Goal: Task Accomplishment & Management: Use online tool/utility

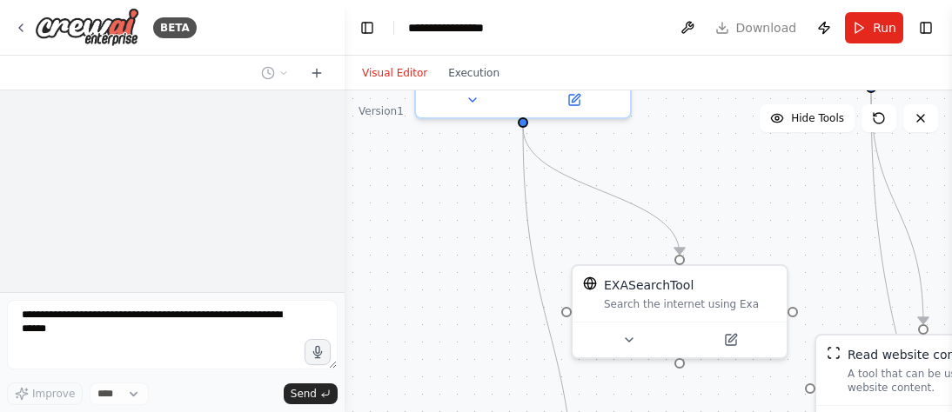
select select "****"
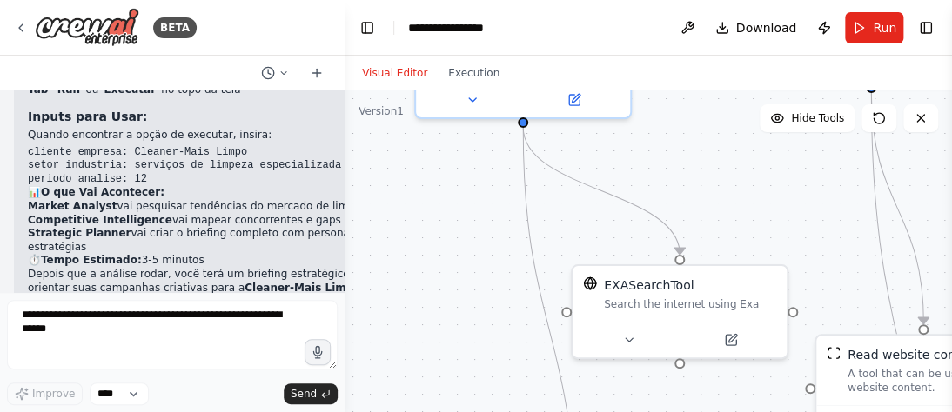
scroll to position [6086, 0]
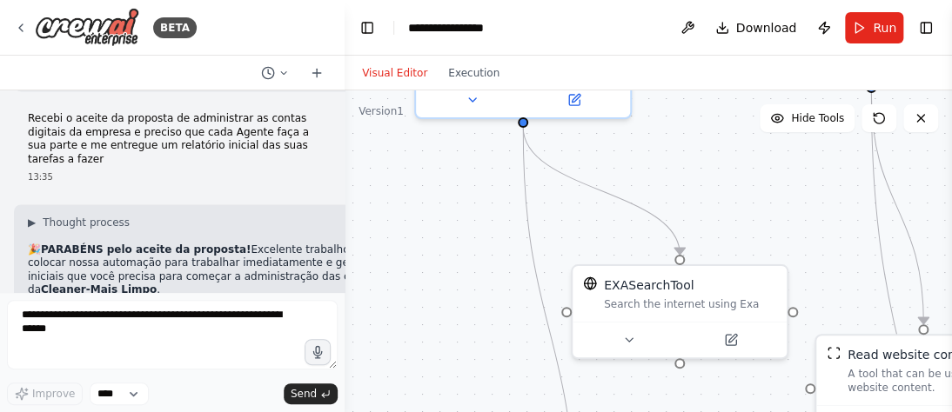
scroll to position [5807, 0]
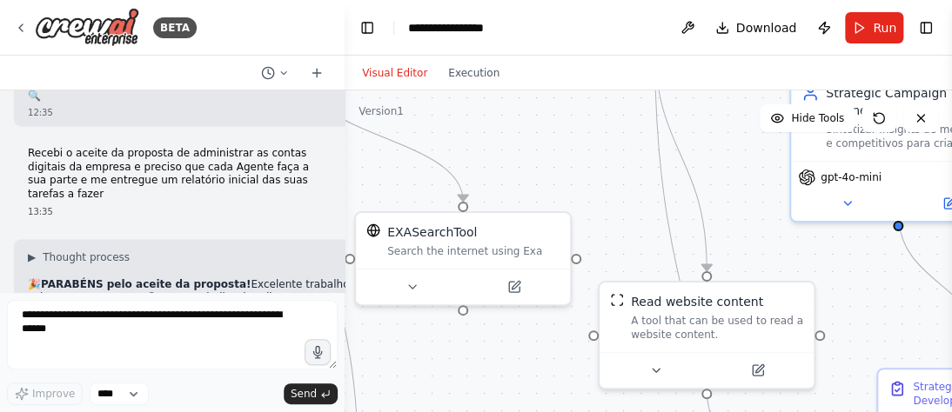
drag, startPoint x: 668, startPoint y: 154, endPoint x: 452, endPoint y: 100, distance: 222.4
click at [452, 100] on div ".deletable-edge-delete-btn { width: 20px; height: 20px; border: 0px solid #ffff…" at bounding box center [647, 307] width 607 height 435
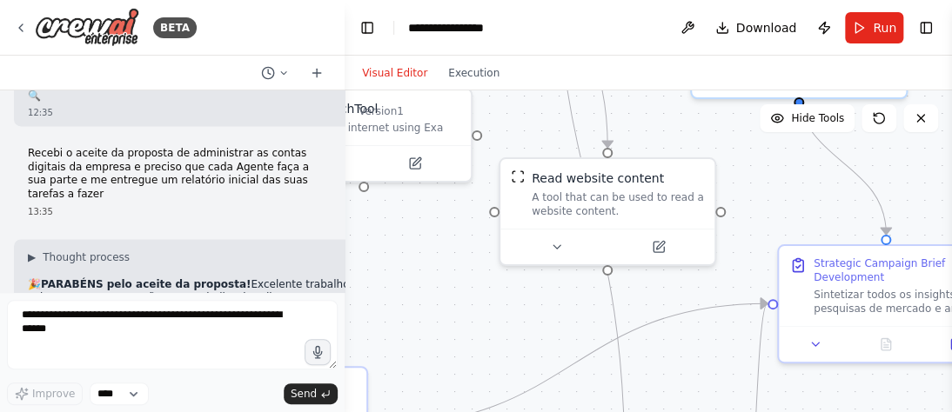
drag, startPoint x: 588, startPoint y: 222, endPoint x: 493, endPoint y: 103, distance: 152.3
click at [489, 101] on div ".deletable-edge-delete-btn { width: 20px; height: 20px; border: 0px solid #ffff…" at bounding box center [647, 307] width 607 height 435
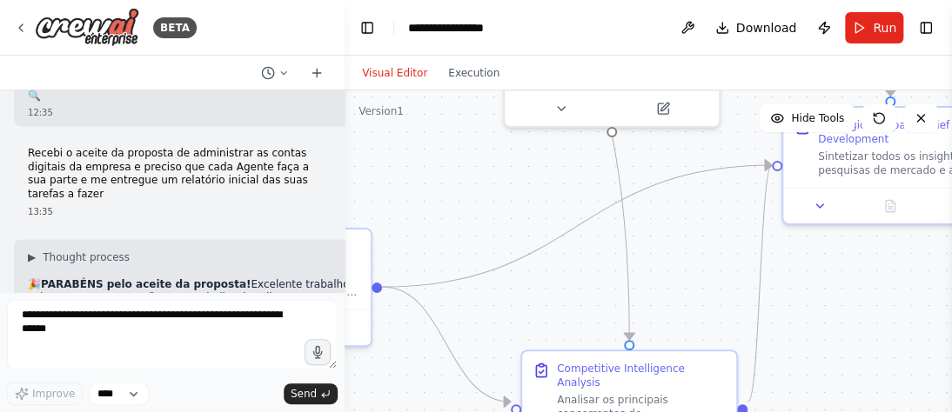
drag, startPoint x: 768, startPoint y: 209, endPoint x: 772, endPoint y: 71, distance: 137.5
click at [772, 71] on div "Visual Editor Execution Version 1 Hide Tools .deletable-edge-delete-btn { width…" at bounding box center [647, 234] width 607 height 357
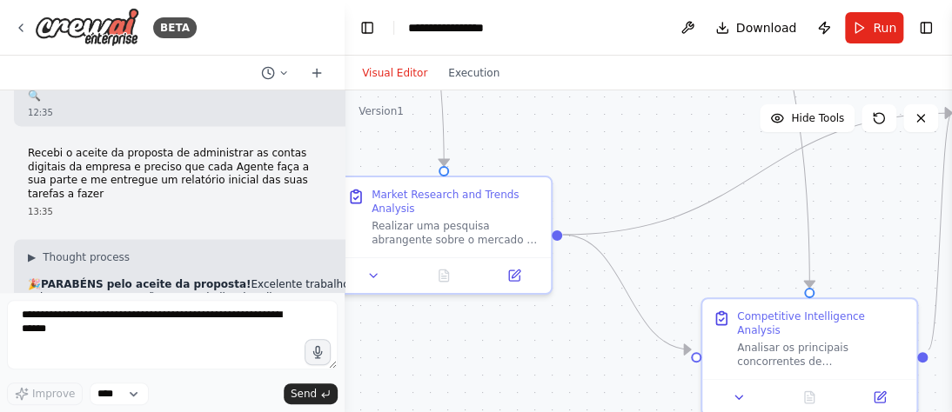
drag, startPoint x: 678, startPoint y: 238, endPoint x: 854, endPoint y: 190, distance: 183.2
click at [854, 190] on div ".deletable-edge-delete-btn { width: 20px; height: 20px; border: 0px solid #ffff…" at bounding box center [647, 307] width 607 height 435
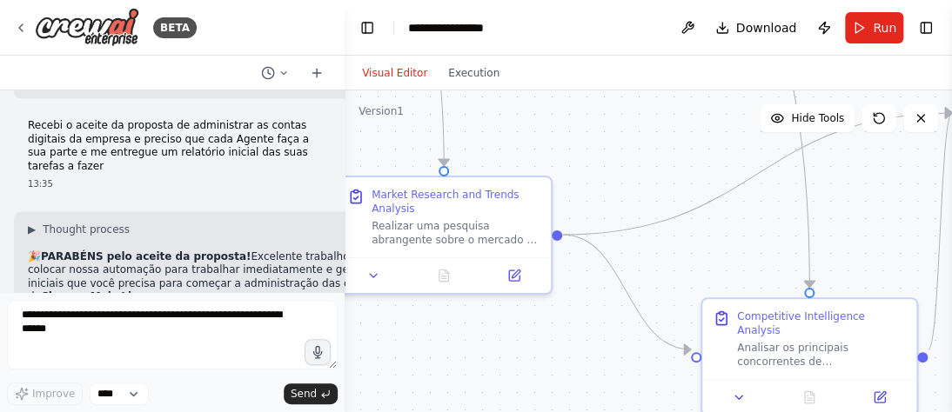
click at [339, 287] on div at bounding box center [341, 206] width 7 height 412
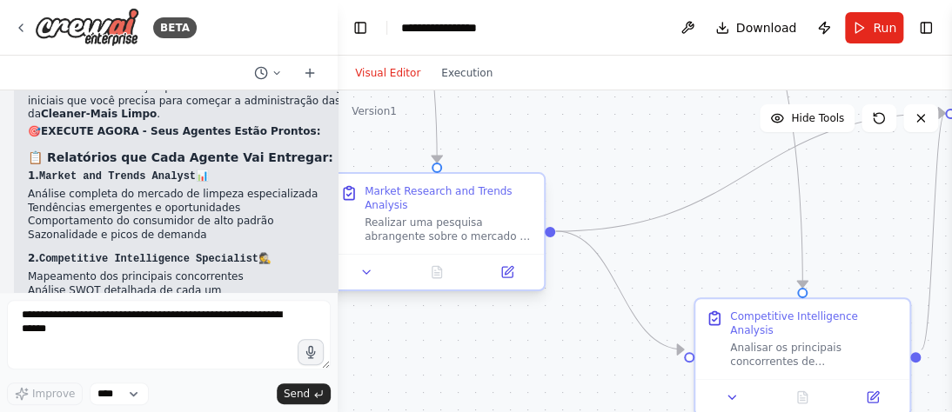
scroll to position [6126, 0]
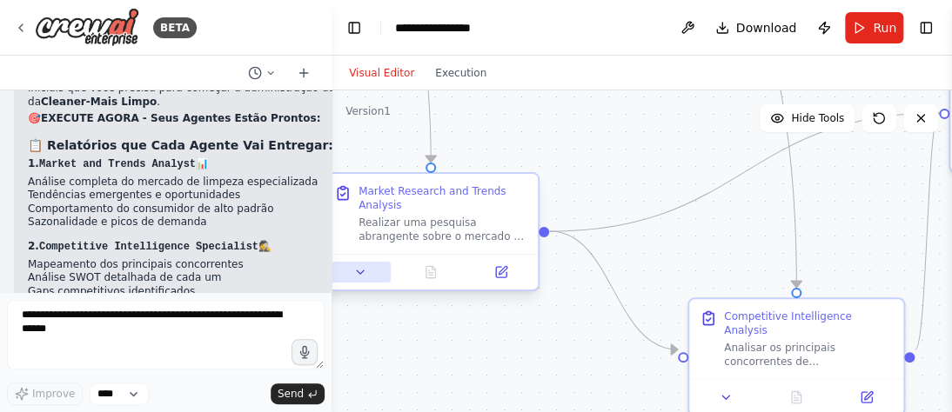
drag, startPoint x: 338, startPoint y: 272, endPoint x: 345, endPoint y: 263, distance: 12.4
click at [344, 266] on div "BETA Somos uma Agência de Marketing Digital com Inteligência Artificial e optam…" at bounding box center [476, 206] width 952 height 412
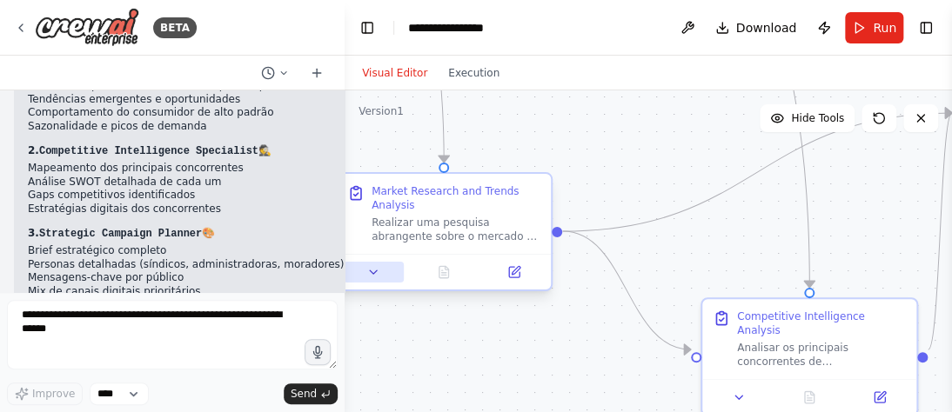
scroll to position [6086, 0]
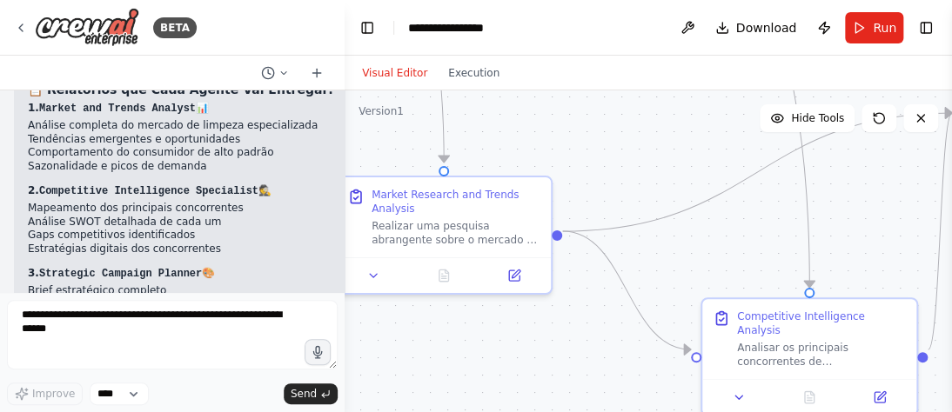
click at [338, 252] on div at bounding box center [341, 206] width 7 height 412
click at [177, 393] on code "cliente_empresa: Cleaner-Mais Limpo setor_industria: serviços de limpeza especi…" at bounding box center [244, 412] width 432 height 39
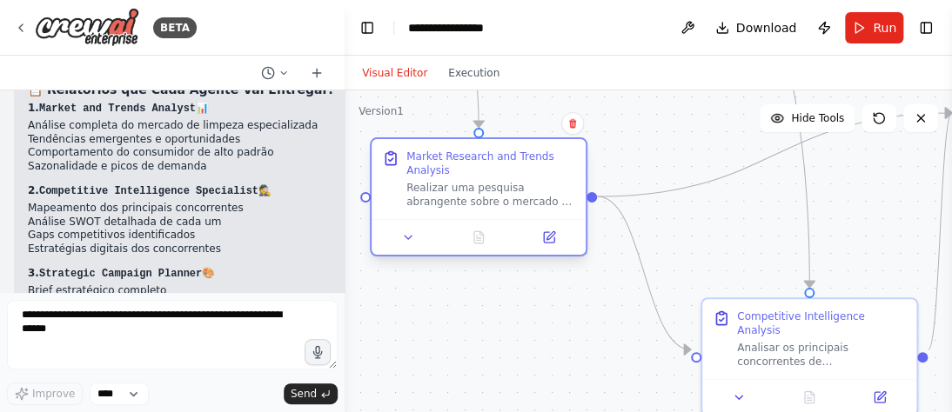
drag, startPoint x: 445, startPoint y: 215, endPoint x: 483, endPoint y: 183, distance: 50.0
click at [483, 183] on div "Realizar uma pesquisa abrangente sobre o mercado de {setor_industria} onde {cli…" at bounding box center [490, 195] width 169 height 28
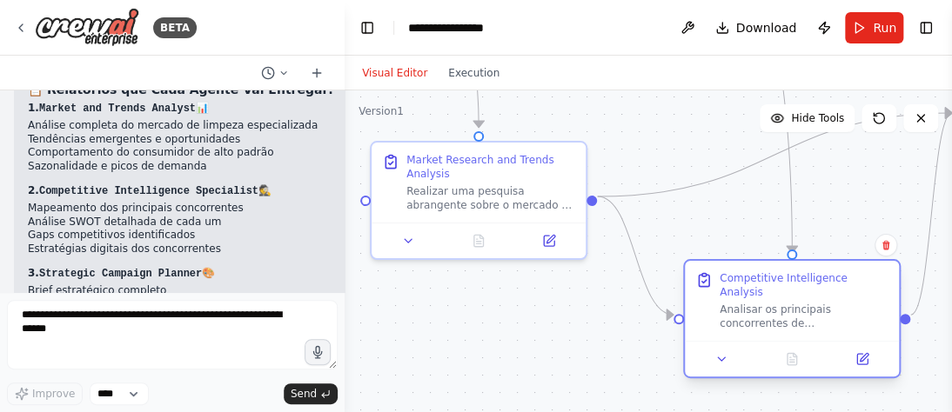
drag, startPoint x: 816, startPoint y: 322, endPoint x: 793, endPoint y: 305, distance: 28.0
click at [793, 305] on div "Analisar os principais concorrentes de {cliente_empresa} no mercado {setor_indu…" at bounding box center [803, 317] width 169 height 28
click at [916, 117] on icon at bounding box center [920, 118] width 14 height 14
click at [945, 110] on button "Toggle Sidebar" at bounding box center [952, 206] width 14 height 412
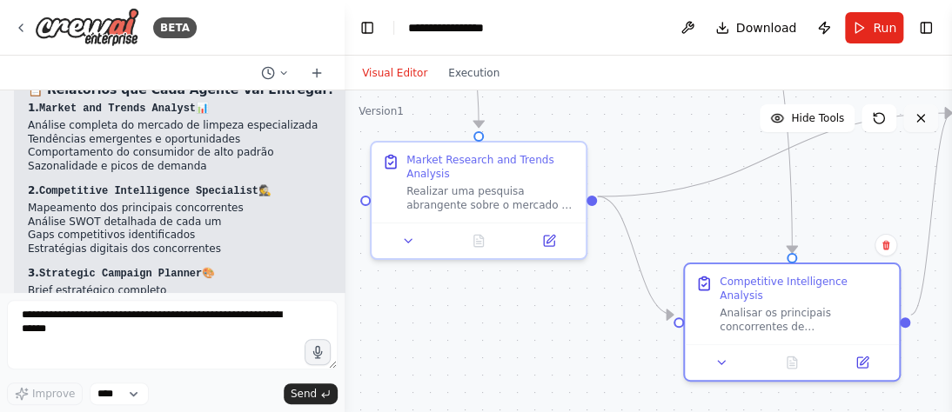
click at [921, 116] on icon at bounding box center [920, 118] width 14 height 14
click at [879, 116] on icon at bounding box center [879, 118] width 14 height 14
click at [821, 24] on button "Publish" at bounding box center [824, 27] width 28 height 31
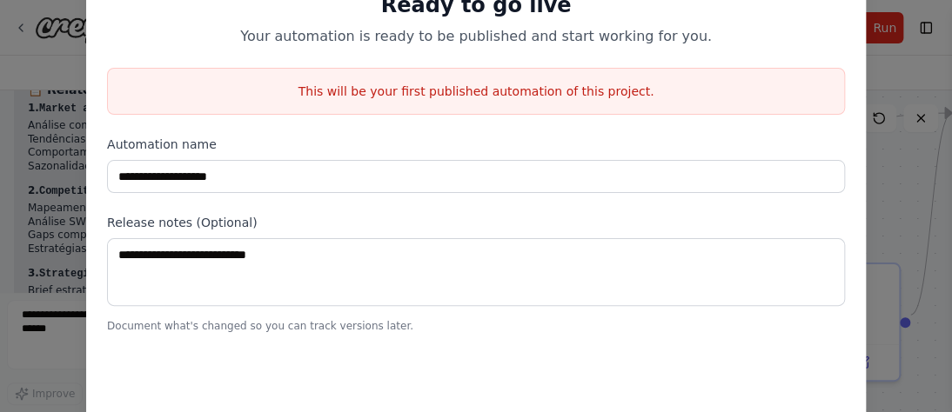
click at [806, 28] on p "Your automation is ready to be published and start working for you." at bounding box center [476, 36] width 738 height 21
click at [881, 68] on div "**********" at bounding box center [476, 206] width 952 height 412
click at [503, 98] on p "This will be your first published automation of this project." at bounding box center [476, 91] width 736 height 17
click at [57, 33] on div "**********" at bounding box center [476, 206] width 952 height 412
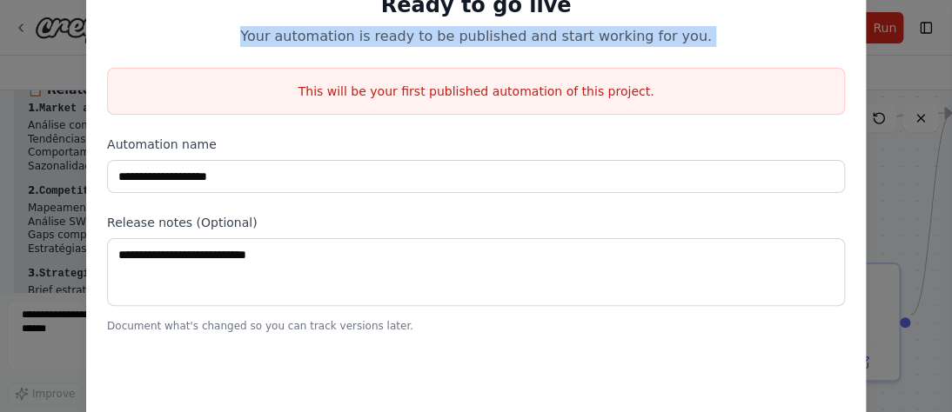
click at [57, 33] on div "**********" at bounding box center [476, 206] width 952 height 412
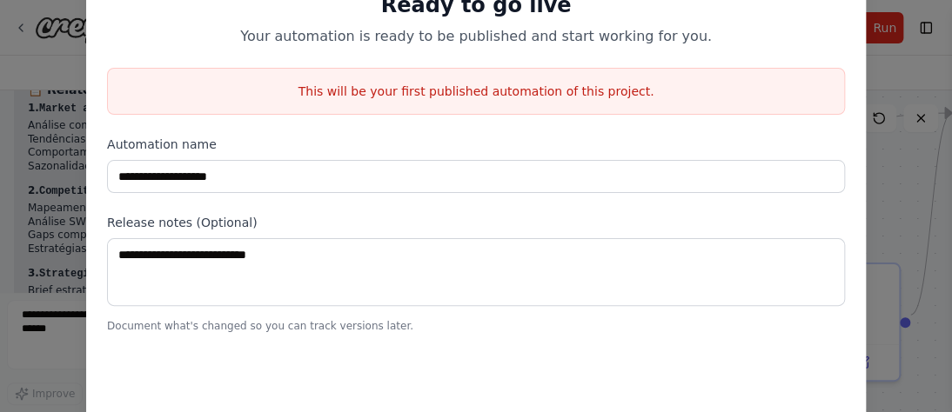
click at [738, 386] on div "**********" at bounding box center [475, 176] width 779 height 523
